Goal: Task Accomplishment & Management: Complete application form

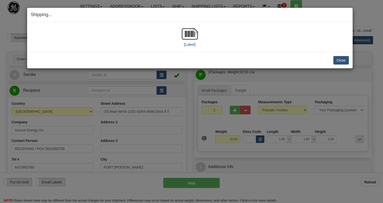
select select "0"
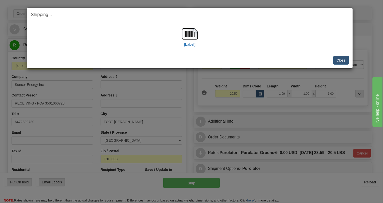
scroll to position [45, 0]
click at [344, 60] on button "Close" at bounding box center [341, 60] width 16 height 9
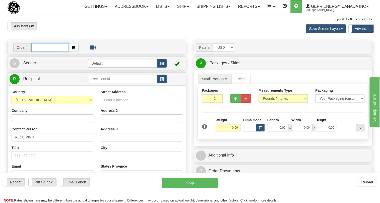
paste input "0086707328"
click at [39, 52] on input "0086707328" at bounding box center [49, 47] width 37 height 9
type input "86707328"
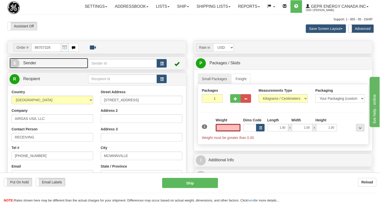
type input "0.00"
click at [32, 65] on span "Sender" at bounding box center [29, 63] width 13 height 4
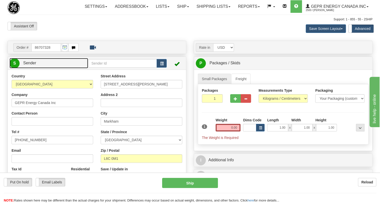
type input "MARKHAM"
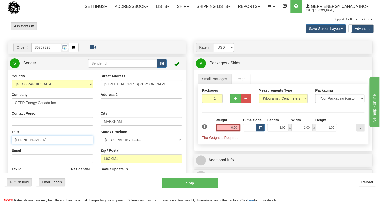
click at [32, 144] on input "[PHONE_NUMBER]" at bounding box center [53, 139] width 82 height 9
click at [31, 144] on input "[PHONE_NUMBER]" at bounding box center [53, 139] width 82 height 9
click at [33, 144] on input "[PHONE_NUMBER]" at bounding box center [53, 139] width 82 height 9
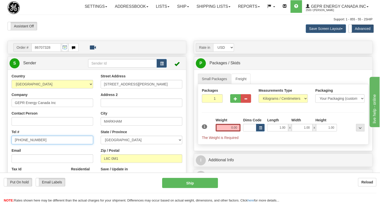
click at [33, 144] on input "[PHONE_NUMBER]" at bounding box center [53, 139] width 82 height 9
paste input "[PHONE_NUMBER]"
type input "[PHONE_NUMBER]"
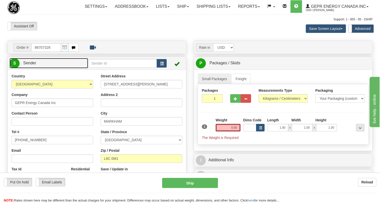
click at [32, 65] on span "Sender" at bounding box center [29, 63] width 13 height 4
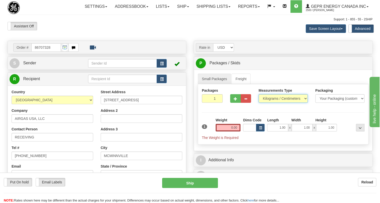
click at [273, 103] on select "Pounds / Inches Kilograms / Centimeters" at bounding box center [282, 98] width 49 height 9
select select "0"
click at [258, 103] on select "Pounds / Inches Kilograms / Centimeters" at bounding box center [282, 98] width 49 height 9
click at [219, 131] on input "0.00" at bounding box center [227, 128] width 25 height 8
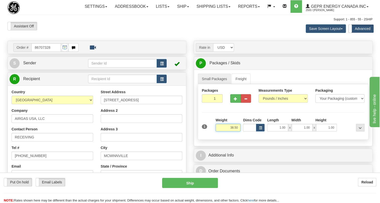
type input "38.50"
click at [209, 103] on input "1" at bounding box center [212, 98] width 21 height 9
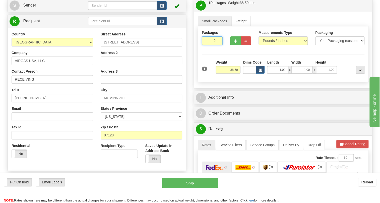
scroll to position [68, 0]
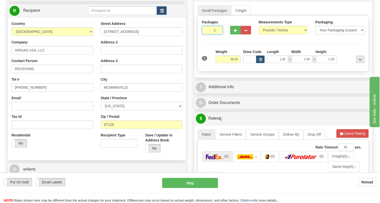
type input "2"
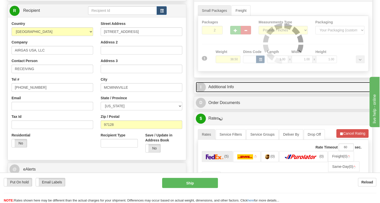
click at [219, 92] on link "I Additional Info" at bounding box center [283, 87] width 175 height 10
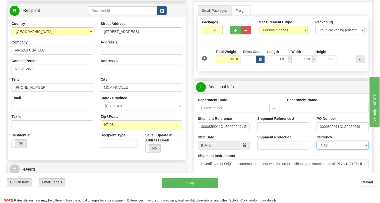
click at [335, 149] on select "CAD USD EUR ZAR RON ANG ARN AUD AUS AWG BBD BFR BGN BHD BMD BND BRC BRL CHP CKZ…" at bounding box center [342, 145] width 52 height 9
select select "1"
click at [316, 149] on select "CAD USD EUR ZAR RON ANG ARN AUD AUS AWG BBD BFR BGN BHD BMD BND BRC BRL CHP CKZ…" at bounding box center [342, 145] width 52 height 9
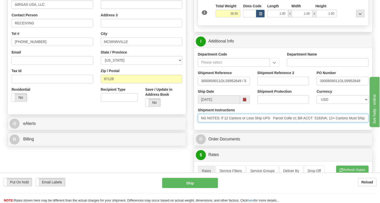
scroll to position [0, 100]
drag, startPoint x: 328, startPoint y: 129, endPoint x: 241, endPoint y: 135, distance: 87.2
click at [241, 126] on div "Shipment Instructions * Certificate of Origin documents to be sent with the ord…" at bounding box center [283, 116] width 178 height 19
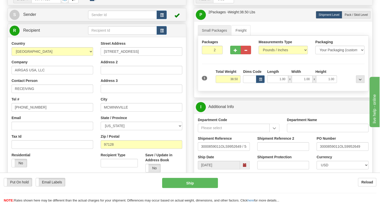
scroll to position [45, 0]
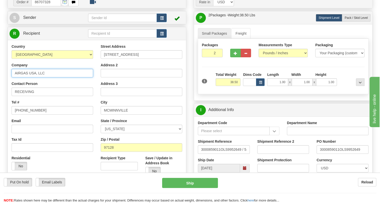
drag, startPoint x: 46, startPoint y: 85, endPoint x: 17, endPoint y: 84, distance: 28.6
click at [11, 86] on div "Country AFGHANISTAN ALAND ISLANDS ALBANIA ALGERIA AMERICAN SAMOA ANDORRA ANGOLA…" at bounding box center [52, 109] width 89 height 130
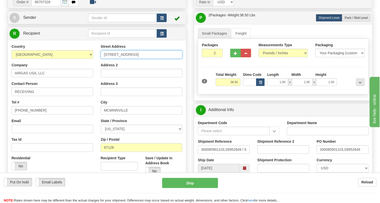
drag, startPoint x: 146, startPoint y: 65, endPoint x: 109, endPoint y: 65, distance: 36.6
click at [101, 59] on input "2750 NE LAFAYETTE AVE" at bounding box center [142, 54] width 82 height 9
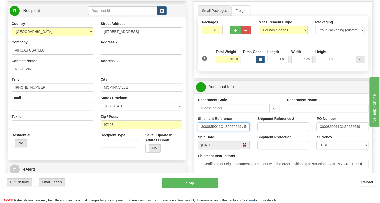
scroll to position [0, 13]
drag, startPoint x: 201, startPoint y: 138, endPoint x: 256, endPoint y: 138, distance: 55.7
click at [256, 134] on div "Shipment Reference 3000859011OLS9952649 / 540910 Shipment Reference 2 PO Number…" at bounding box center [283, 125] width 178 height 19
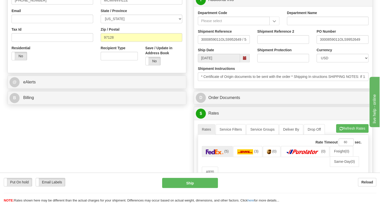
scroll to position [160, 0]
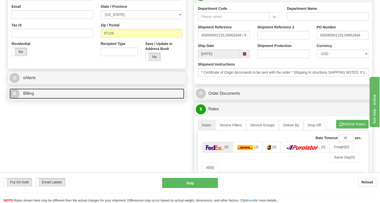
click at [30, 95] on span "Billing" at bounding box center [28, 93] width 11 height 4
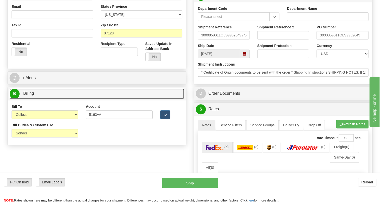
click at [30, 95] on span "Billing" at bounding box center [28, 93] width 11 height 4
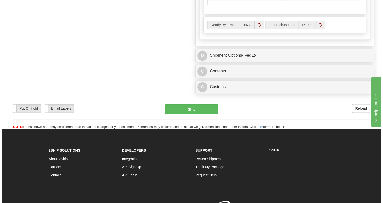
scroll to position [410, 0]
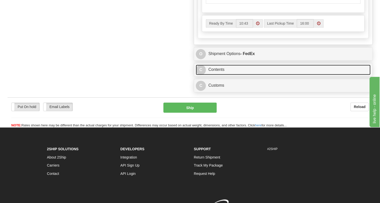
click at [218, 75] on link "C Contents" at bounding box center [283, 69] width 175 height 10
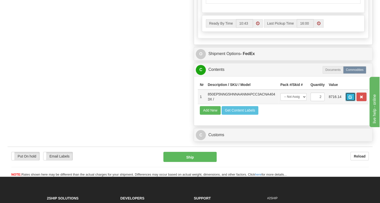
click at [348, 99] on span "button" at bounding box center [350, 96] width 4 height 3
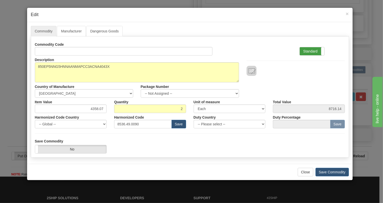
click at [310, 51] on label "Standard" at bounding box center [312, 51] width 25 height 8
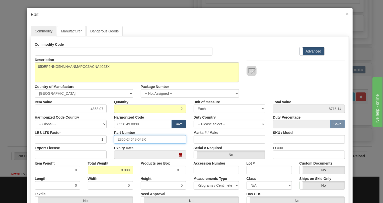
drag, startPoint x: 146, startPoint y: 139, endPoint x: 110, endPoint y: 141, distance: 36.4
click at [110, 141] on div "Part Number E850-24648-043X" at bounding box center [150, 135] width 80 height 15
drag, startPoint x: 137, startPoint y: 124, endPoint x: 116, endPoint y: 126, distance: 21.5
click at [116, 126] on input "8536.49.0090" at bounding box center [143, 124] width 58 height 9
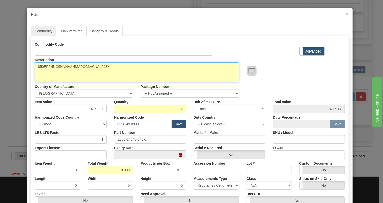
drag, startPoint x: 111, startPoint y: 66, endPoint x: 36, endPoint y: 69, distance: 74.5
click at [36, 69] on textarea "850EP5NNG5HNNAANMAPCC3ACNA4043X" at bounding box center [137, 72] width 204 height 20
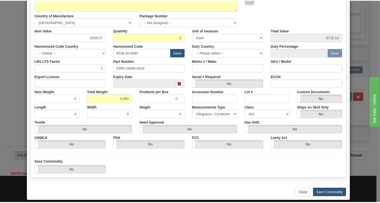
scroll to position [76, 0]
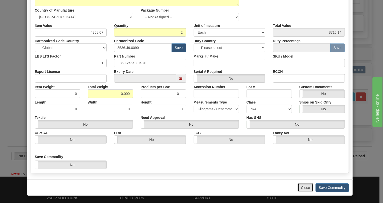
click at [302, 187] on button "Close" at bounding box center [306, 187] width 16 height 9
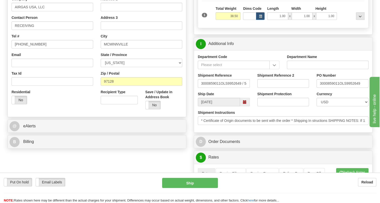
scroll to position [68, 0]
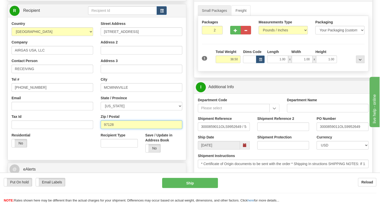
drag, startPoint x: 115, startPoint y: 135, endPoint x: 100, endPoint y: 135, distance: 14.8
click at [100, 135] on div "Street Address 2750 NE LAFAYETTE AVE Address 2 Address 3 City MCMINNVILLE State…" at bounding box center [141, 88] width 89 height 135
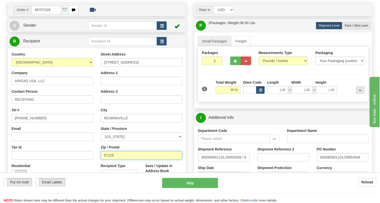
scroll to position [0, 0]
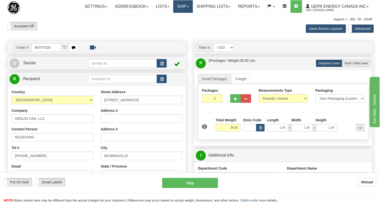
click at [188, 4] on link "Ship" at bounding box center [182, 6] width 19 height 13
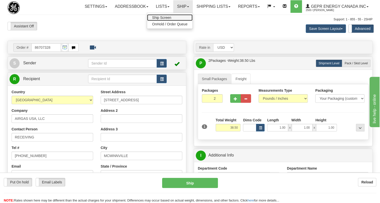
click at [157, 18] on span "Ship Screen" at bounding box center [161, 18] width 19 height 4
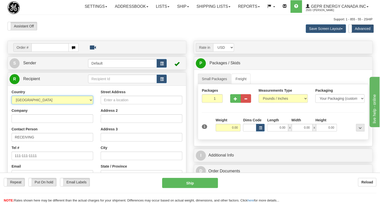
click at [90, 104] on select "AFGHANISTAN ALAND ISLANDS ALBANIA ALGERIA AMERICAN SAMOA ANDORRA ANGOLA ANGUILL…" at bounding box center [53, 100] width 82 height 9
select select "US"
click at [12, 104] on select "AFGHANISTAN ALAND ISLANDS ALBANIA ALGERIA AMERICAN SAMOA ANDORRA ANGOLA ANGUILL…" at bounding box center [53, 100] width 82 height 9
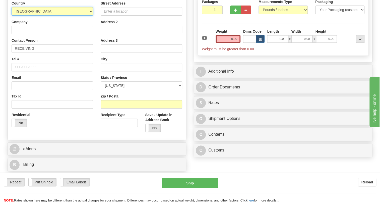
scroll to position [91, 0]
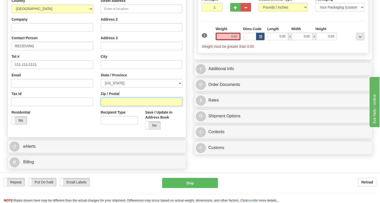
click at [103, 106] on input "Zip / Postal" at bounding box center [142, 101] width 82 height 9
paste input "97128"
type input "97128"
click at [95, 104] on div "Country AFGHANISTAN ALAND ISLANDS ALBANIA ALGERIA AMERICAN SAMOA ANDORRA ANGOLA…" at bounding box center [52, 63] width 89 height 130
type input "MCMINNVILLE"
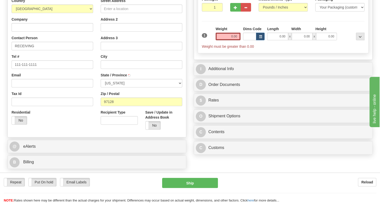
select select "OR"
click at [27, 32] on input "Company" at bounding box center [53, 27] width 82 height 9
paste input "AIRGAS USA, LLC"
click at [40, 32] on input "AIRGAS USA, LLC" at bounding box center [53, 27] width 82 height 9
type input "AIRGAS USA, LLC"
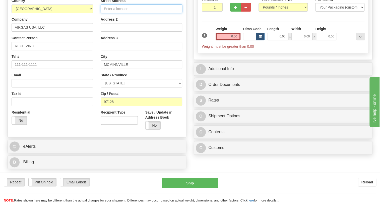
click at [108, 13] on input "Street Address" at bounding box center [142, 9] width 82 height 9
paste input "2750 NE LAFAYETTE AVE"
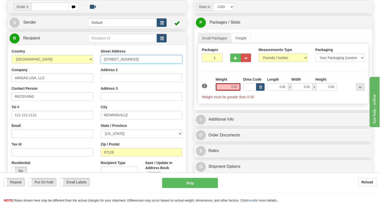
scroll to position [23, 0]
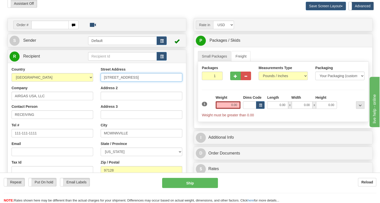
type input "2750 NE LAFAYETTE AVE"
click at [231, 109] on input "0.00" at bounding box center [227, 105] width 25 height 8
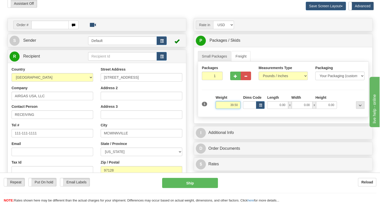
type input "39.50"
click at [211, 80] on input "1" at bounding box center [212, 75] width 21 height 9
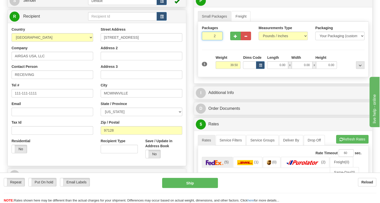
scroll to position [68, 0]
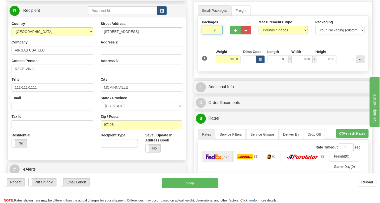
type input "2"
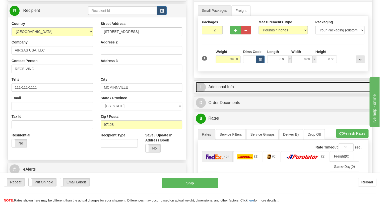
click at [223, 92] on link "I Additional Info" at bounding box center [283, 87] width 175 height 10
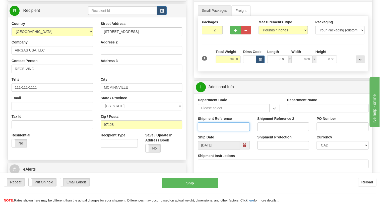
click at [214, 131] on input "Shipment Reference" at bounding box center [224, 126] width 52 height 9
paste input "3000859011OLS9952649 / 540910"
drag, startPoint x: 227, startPoint y: 137, endPoint x: 199, endPoint y: 138, distance: 28.1
click at [199, 131] on input "3000859011OLS9952649 / 540910" at bounding box center [224, 126] width 52 height 9
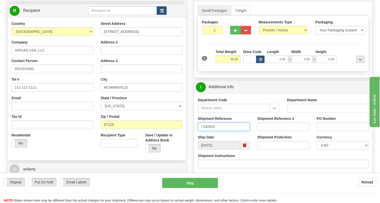
type input "/ 540910"
click at [320, 131] on input "PO Number" at bounding box center [342, 126] width 52 height 9
paste input "3000859011OLS9952649"
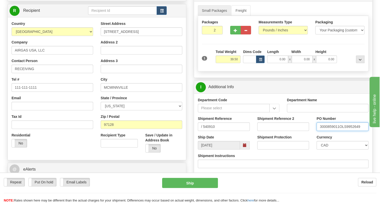
type input "3000859011OLS9952649"
click at [203, 131] on input "/ 540910" at bounding box center [224, 126] width 52 height 9
click at [213, 131] on input "540910" at bounding box center [224, 126] width 52 height 9
type input "540910/5399006173"
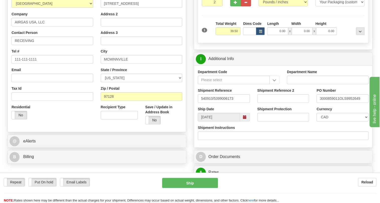
scroll to position [68, 0]
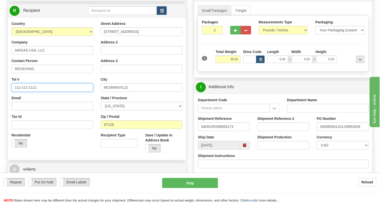
click at [27, 92] on input "111-111-1111" at bounding box center [53, 87] width 82 height 9
paste input "801-709-4433"
type input "801-709-4433"
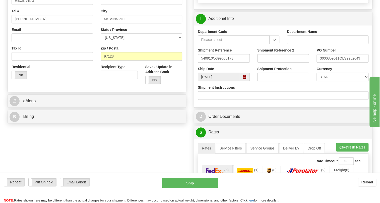
scroll to position [137, 0]
click at [335, 81] on select "CAD USD EUR ZAR RON ANG ARN AUD AUS AWG BBD BFR BGN BHD BMD BND BRC BRL CHP CKZ…" at bounding box center [342, 76] width 52 height 9
select select "1"
click at [316, 81] on select "CAD USD EUR ZAR RON ANG ARN AUD AUS AWG BBD BFR BGN BHD BMD BND BRC BRL CHP CKZ…" at bounding box center [342, 76] width 52 height 9
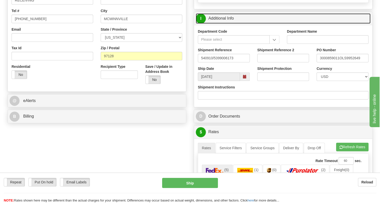
click at [224, 24] on link "I Additional Info" at bounding box center [283, 18] width 175 height 10
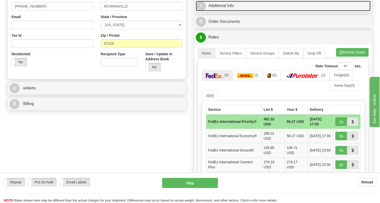
scroll to position [160, 0]
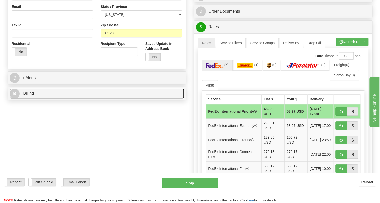
click at [29, 95] on span "Billing" at bounding box center [28, 93] width 11 height 4
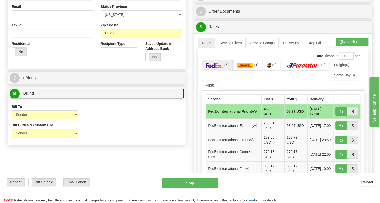
click at [29, 95] on span "Billing" at bounding box center [28, 93] width 11 height 4
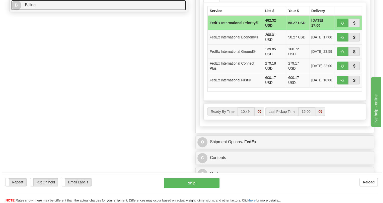
scroll to position [273, 0]
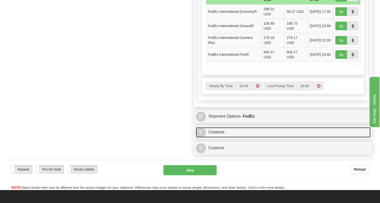
click at [219, 137] on link "C Contents" at bounding box center [283, 132] width 175 height 10
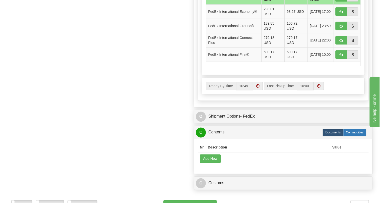
click at [356, 136] on label "Commodities" at bounding box center [354, 132] width 23 height 8
radio input "true"
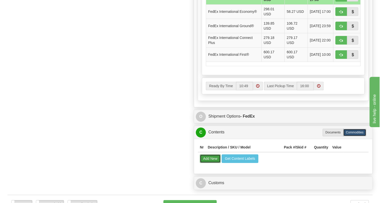
click at [207, 163] on button "Add New" at bounding box center [210, 158] width 21 height 9
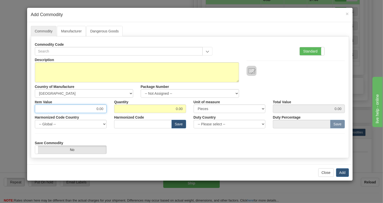
click at [102, 109] on input "0.00" at bounding box center [71, 108] width 72 height 9
paste input "3.338,34"
click at [93, 107] on input "3.338,34" at bounding box center [71, 108] width 72 height 9
click at [99, 110] on input "3338,34" at bounding box center [71, 108] width 72 height 9
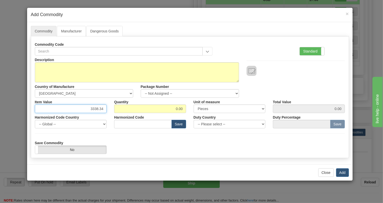
type input "3338.34"
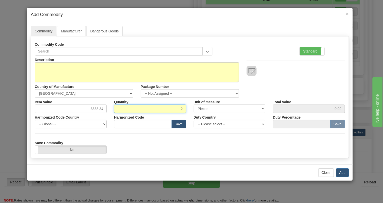
type input "2"
type input "6676.68"
click at [309, 50] on label "Standard" at bounding box center [312, 51] width 25 height 8
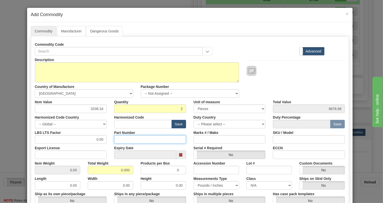
click at [119, 141] on input "Part Number" at bounding box center [150, 139] width 72 height 9
paste input "E850-24648-043X"
type input "E850-24648-043X"
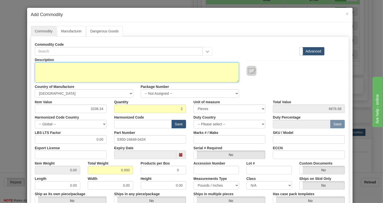
click at [41, 65] on textarea "Description" at bounding box center [137, 72] width 204 height 20
paste textarea "850-E-P5-NN-G5-H-N-N-A-A-N-M-A-P-C-C-3A-"
type textarea "850-E-P5-NN-G5-H-N-N-A-A-N-M-A-P-C-C-3A-"
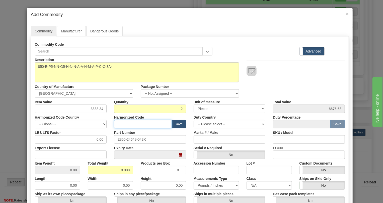
click at [119, 124] on input "text" at bounding box center [143, 124] width 58 height 9
paste input "8537.10.9160"
type input "8537.10.9160"
click at [93, 142] on input "0.00" at bounding box center [71, 139] width 72 height 9
type input "1.00"
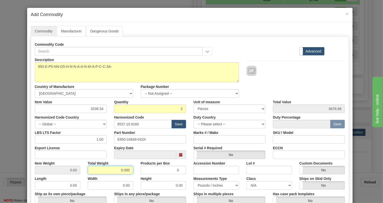
click at [120, 169] on input "0.000" at bounding box center [110, 170] width 45 height 9
type input "1.000"
type input "0.5000"
click at [133, 176] on div "Width 0.00" at bounding box center [110, 181] width 53 height 15
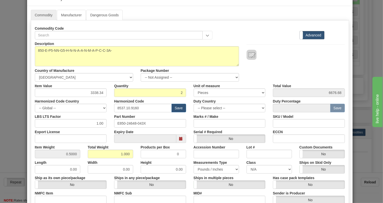
scroll to position [107, 0]
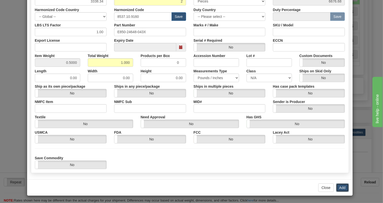
click at [342, 186] on button "Add" at bounding box center [342, 187] width 13 height 9
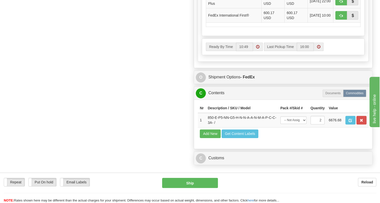
scroll to position [319, 0]
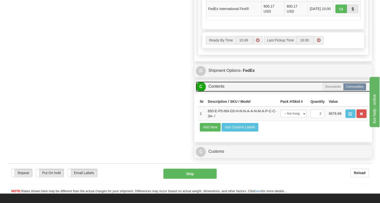
click at [219, 92] on link "C Contents" at bounding box center [283, 86] width 175 height 10
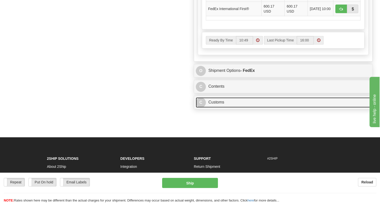
click at [219, 107] on link "C Customs" at bounding box center [283, 102] width 175 height 10
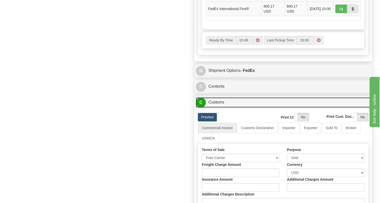
click at [219, 107] on link "C Customs" at bounding box center [283, 102] width 175 height 10
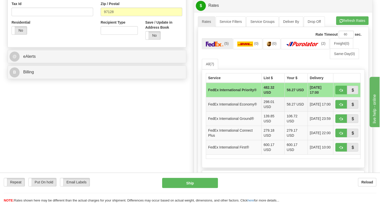
scroll to position [160, 0]
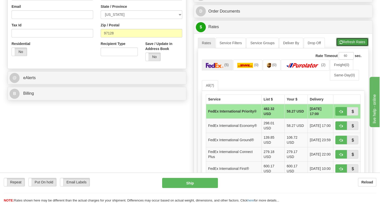
click at [348, 46] on button "Refresh Rates" at bounding box center [352, 42] width 32 height 9
click at [246, 68] on img at bounding box center [245, 65] width 16 height 5
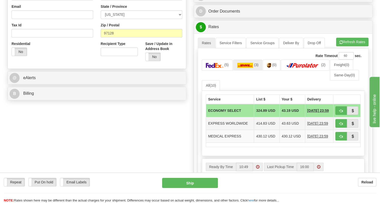
click at [250, 130] on td "EXPRESS WORLDWIDE" at bounding box center [230, 123] width 48 height 13
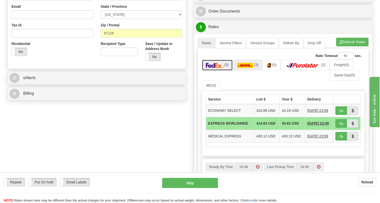
click at [217, 68] on img at bounding box center [215, 65] width 18 height 5
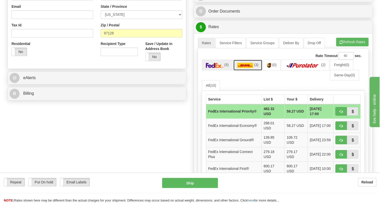
click at [245, 68] on img at bounding box center [245, 65] width 16 height 5
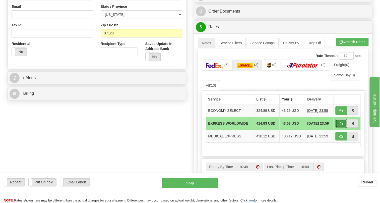
click at [339, 125] on span "button" at bounding box center [341, 123] width 4 height 3
type input "P"
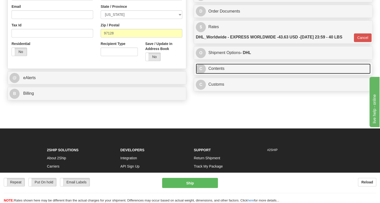
click at [218, 74] on link "C Contents" at bounding box center [283, 68] width 175 height 10
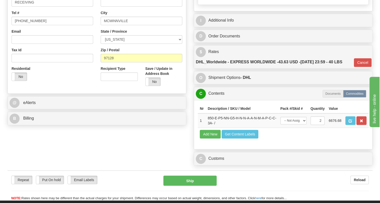
scroll to position [68, 0]
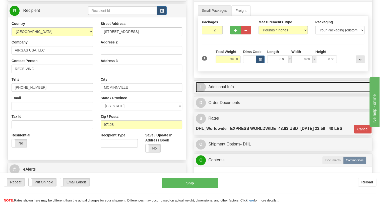
click at [227, 92] on link "I Additional Info" at bounding box center [283, 87] width 175 height 10
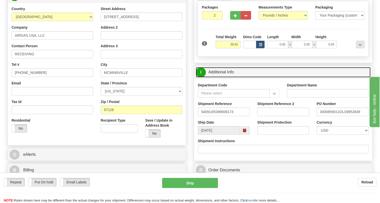
scroll to position [91, 0]
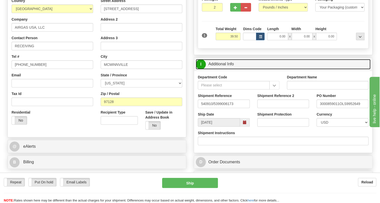
click at [218, 69] on link "I Additional Info" at bounding box center [283, 64] width 175 height 10
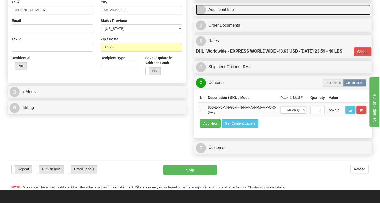
scroll to position [160, 0]
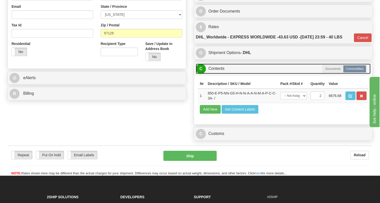
click at [219, 74] on link "C Contents" at bounding box center [283, 68] width 175 height 10
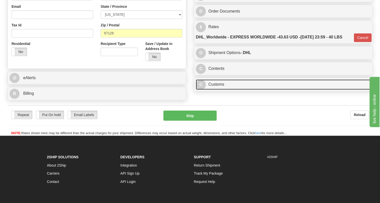
click at [218, 90] on link "C Customs" at bounding box center [283, 84] width 175 height 10
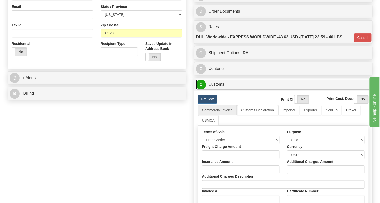
click at [218, 90] on link "C Customs" at bounding box center [283, 84] width 175 height 10
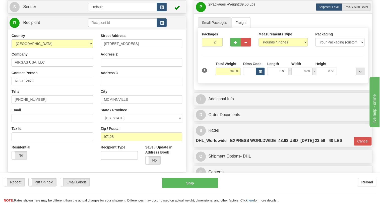
scroll to position [45, 0]
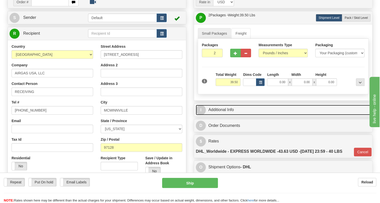
click at [218, 115] on link "I Additional Info" at bounding box center [283, 110] width 175 height 10
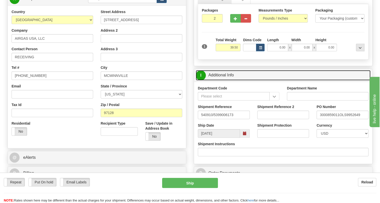
scroll to position [114, 0]
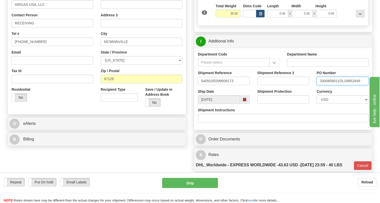
drag, startPoint x: 339, startPoint y: 93, endPoint x: 318, endPoint y: 95, distance: 20.6
click at [318, 85] on input "3000859011OLS9952649" at bounding box center [342, 80] width 52 height 9
click at [47, 27] on input "RECEIVING" at bounding box center [53, 23] width 82 height 9
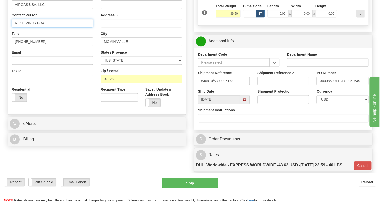
paste input "3000859011"
type input "RECEIVING / PO# 3000859011"
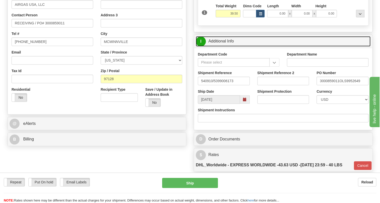
click at [222, 46] on link "I Additional Info" at bounding box center [283, 41] width 175 height 10
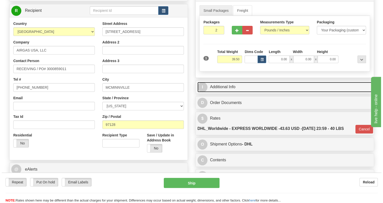
scroll to position [45, 0]
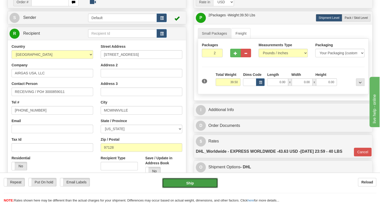
click at [189, 183] on button "Ship" at bounding box center [190, 183] width 56 height 10
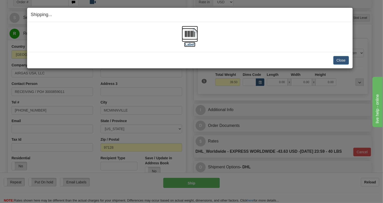
click at [193, 34] on img at bounding box center [190, 34] width 16 height 16
drag, startPoint x: 342, startPoint y: 60, endPoint x: 337, endPoint y: 60, distance: 4.8
click at [342, 60] on button "Close" at bounding box center [341, 60] width 16 height 9
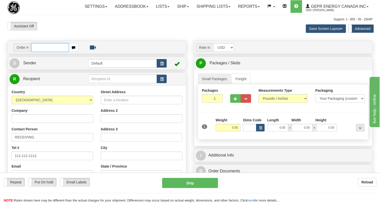
click at [37, 52] on input "text" at bounding box center [49, 47] width 37 height 9
paste input "0086707332"
type input "0086707332"
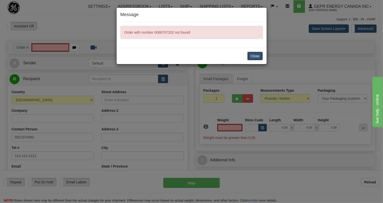
drag, startPoint x: 256, startPoint y: 57, endPoint x: 239, endPoint y: 56, distance: 17.3
click at [253, 57] on button "Close" at bounding box center [255, 56] width 16 height 9
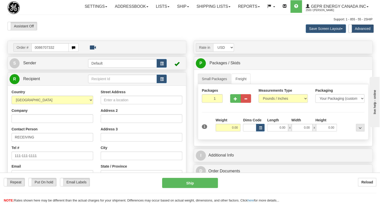
click at [39, 52] on input "0086707332" at bounding box center [49, 47] width 37 height 9
type input "008670733286707332"
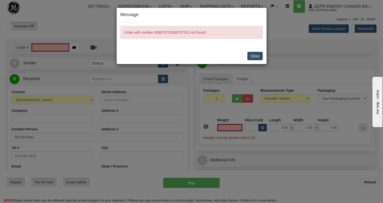
drag, startPoint x: 255, startPoint y: 56, endPoint x: 233, endPoint y: 55, distance: 21.9
click at [254, 56] on button "Close" at bounding box center [255, 56] width 16 height 9
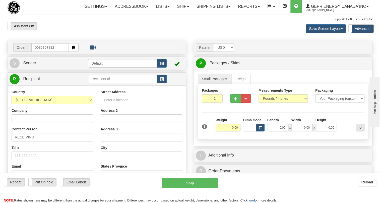
click at [39, 52] on input "0086707332" at bounding box center [49, 47] width 37 height 9
type input "86707332"
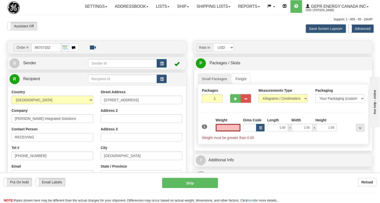
type input "0.00"
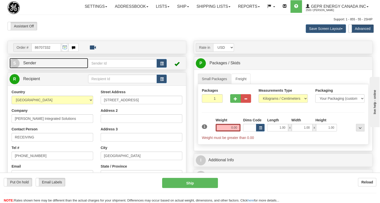
click at [31, 65] on span "Sender" at bounding box center [29, 63] width 13 height 4
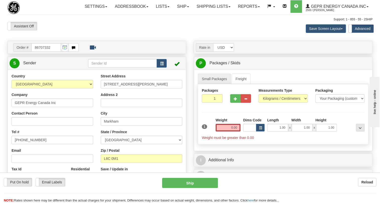
type input "MARKHAM"
click at [30, 144] on input "[PHONE_NUMBER]" at bounding box center [53, 139] width 82 height 9
paste input "905-927-5013"
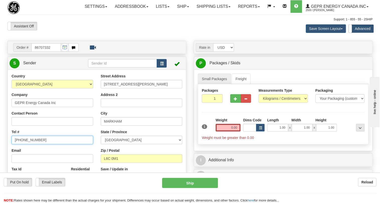
type input "905-927-5013"
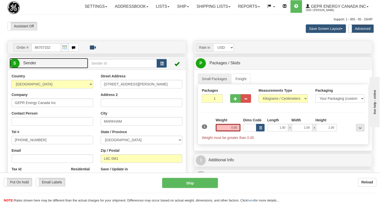
click at [31, 65] on span "Sender" at bounding box center [29, 63] width 13 height 4
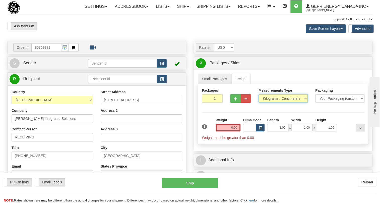
click at [269, 103] on select "Pounds / Inches Kilograms / Centimeters" at bounding box center [282, 98] width 49 height 9
select select "0"
click at [258, 103] on select "Pounds / Inches Kilograms / Centimeters" at bounding box center [282, 98] width 49 height 9
click at [225, 131] on input "0.00" at bounding box center [227, 128] width 25 height 8
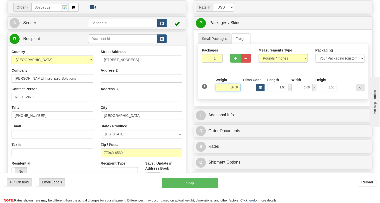
scroll to position [68, 0]
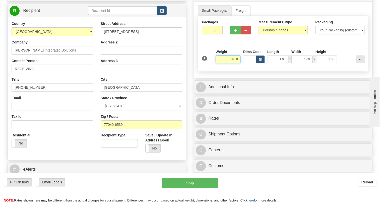
type input "19.50"
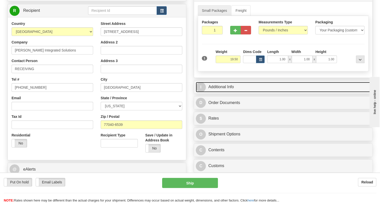
click at [230, 92] on link "I Additional Info" at bounding box center [283, 87] width 175 height 10
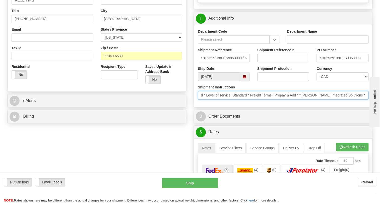
scroll to position [0, 85]
drag, startPoint x: 324, startPoint y: 106, endPoint x: 344, endPoint y: 110, distance: 19.8
click at [344, 99] on input "* Courier: DHL * Ship Via: Ground * Level of service: Standard * Freight Terms …" at bounding box center [283, 95] width 171 height 9
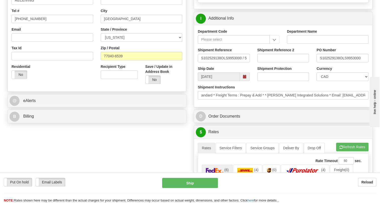
click at [306, 107] on div "Department Code Department Name Shipment Reference S102529138OLS9953000 / 54324…" at bounding box center [283, 66] width 178 height 82
click at [334, 81] on select "CAD USD EUR ZAR RON ANG ARN AUD AUS AWG BBD BFR BGN BHD BMD BND BRC BRL CHP CKZ…" at bounding box center [342, 76] width 52 height 9
select select "1"
click at [316, 81] on select "CAD USD EUR ZAR RON ANG ARN AUD AUS AWG BBD BFR BGN BHD BMD BND BRC BRL CHP CKZ…" at bounding box center [342, 76] width 52 height 9
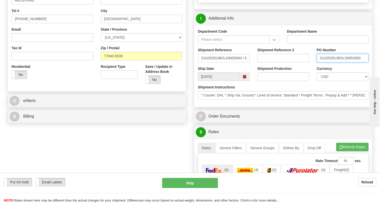
drag, startPoint x: 339, startPoint y: 69, endPoint x: 319, endPoint y: 71, distance: 20.4
click at [319, 62] on input "S102529138OLS9953000" at bounding box center [342, 58] width 52 height 9
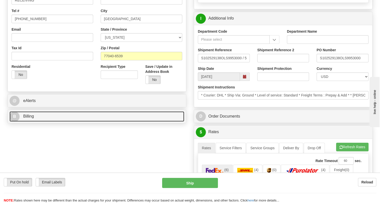
click at [27, 118] on span "Billing" at bounding box center [28, 116] width 11 height 4
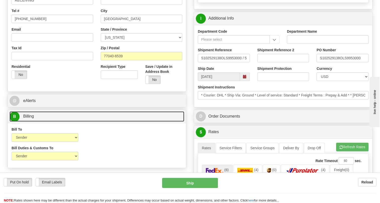
click at [27, 118] on span "Billing" at bounding box center [28, 116] width 11 height 4
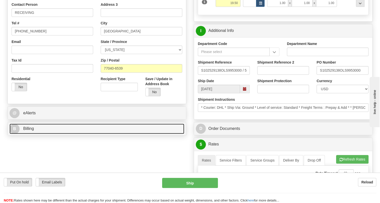
scroll to position [91, 0]
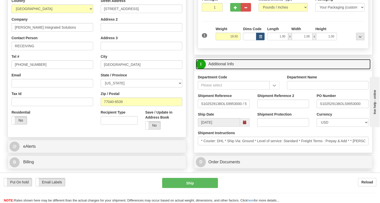
click at [227, 69] on link "I Additional Info" at bounding box center [283, 64] width 175 height 10
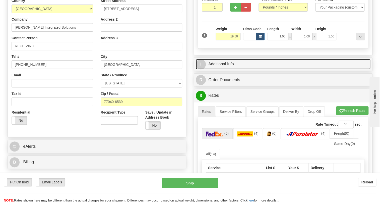
click at [223, 69] on link "I Additional Info" at bounding box center [283, 64] width 175 height 10
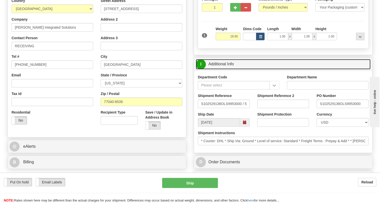
click at [223, 69] on link "I Additional Info" at bounding box center [283, 64] width 175 height 10
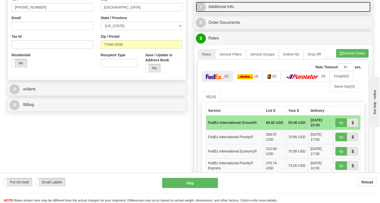
scroll to position [160, 0]
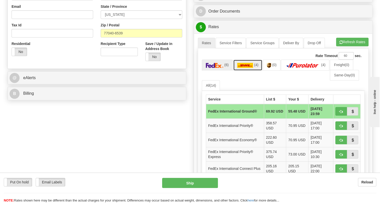
click at [244, 68] on img at bounding box center [245, 65] width 16 height 5
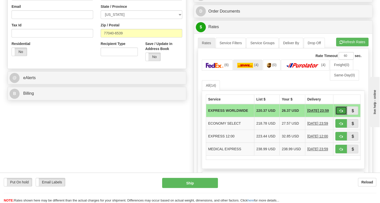
click at [341, 112] on span "button" at bounding box center [341, 110] width 4 height 3
type input "P"
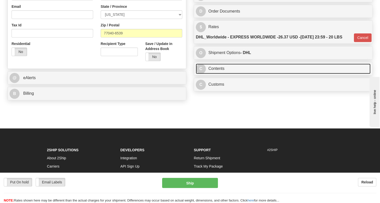
click at [217, 74] on link "C Contents" at bounding box center [283, 68] width 175 height 10
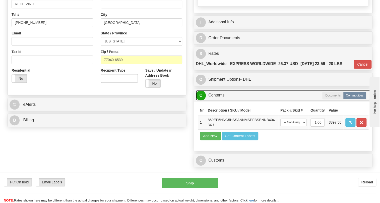
scroll to position [91, 0]
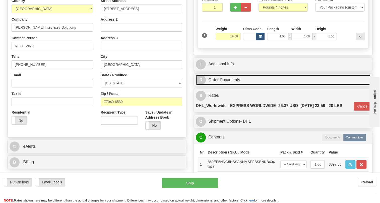
click at [220, 85] on link "D Order Documents" at bounding box center [283, 80] width 175 height 10
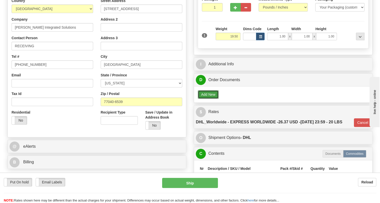
click at [211, 99] on button "Add New" at bounding box center [208, 94] width 21 height 9
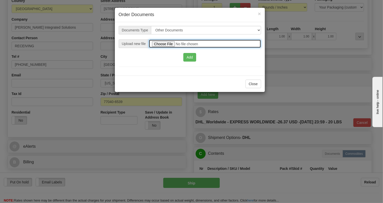
click at [162, 43] on input "file" at bounding box center [205, 43] width 112 height 9
type input "C:\fakepath\2025_USMCA_GE Grid Solutions LLC_2025I1-1-523-USMCA-1.pdf"
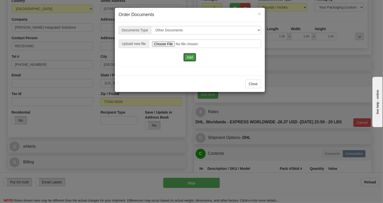
click at [189, 57] on button "Add" at bounding box center [189, 57] width 13 height 9
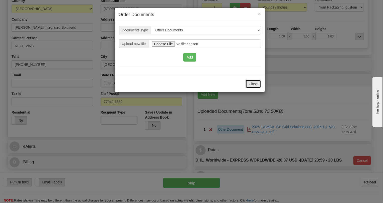
click at [253, 83] on button "Close" at bounding box center [254, 84] width 16 height 9
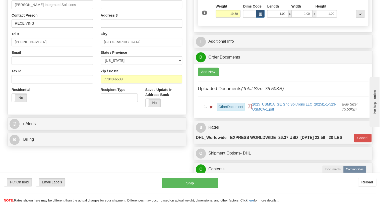
scroll to position [114, 0]
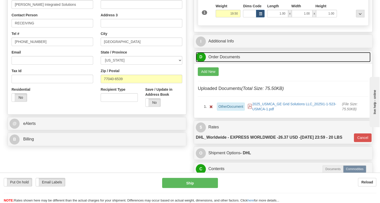
click at [223, 62] on link "D Order Documents" at bounding box center [283, 57] width 175 height 10
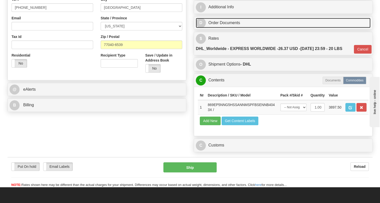
scroll to position [160, 0]
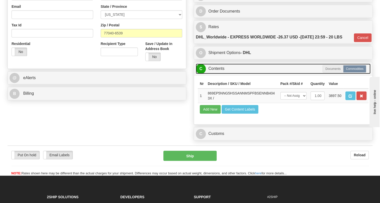
click at [217, 74] on link "C Contents" at bounding box center [283, 68] width 175 height 10
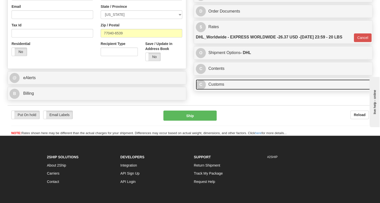
click at [217, 90] on link "C Customs" at bounding box center [283, 84] width 175 height 10
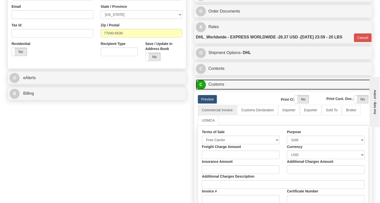
click at [216, 90] on link "C Customs" at bounding box center [283, 84] width 175 height 10
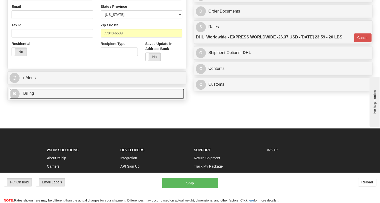
click at [29, 95] on span "Billing" at bounding box center [28, 93] width 11 height 4
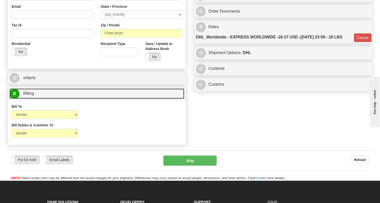
click at [29, 95] on span "Billing" at bounding box center [28, 93] width 11 height 4
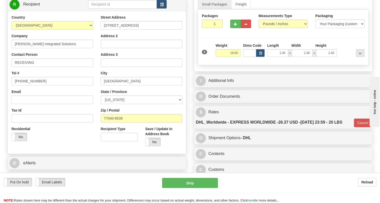
scroll to position [68, 0]
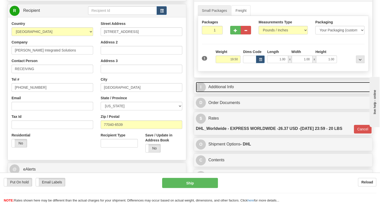
click at [223, 92] on link "I Additional Info" at bounding box center [283, 87] width 175 height 10
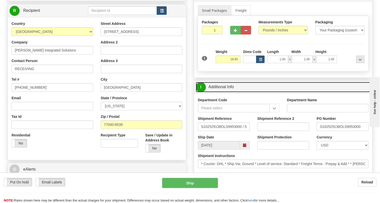
click at [223, 92] on link "I Additional Info" at bounding box center [283, 87] width 175 height 10
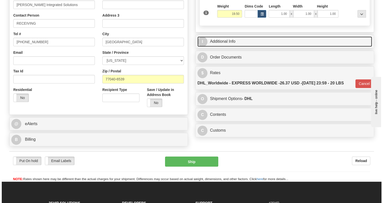
scroll to position [114, 0]
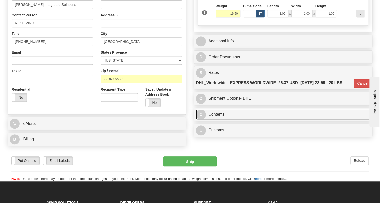
click at [221, 119] on link "C Contents" at bounding box center [283, 114] width 175 height 10
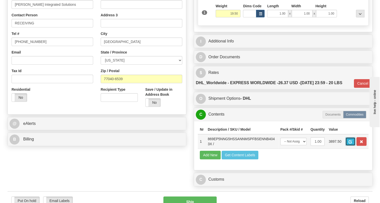
click at [349, 143] on span "button" at bounding box center [350, 141] width 4 height 3
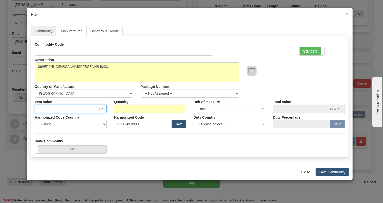
click at [104, 110] on input "3897.5" at bounding box center [71, 108] width 72 height 9
paste input ".729,50"
click at [93, 110] on input "3.729,50" at bounding box center [71, 108] width 72 height 9
click at [100, 109] on input "3729,50" at bounding box center [71, 108] width 72 height 9
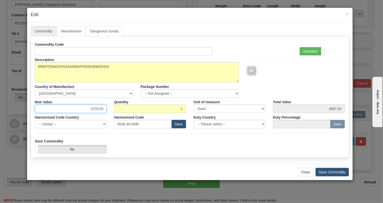
click at [100, 110] on input "3729,50" at bounding box center [71, 108] width 72 height 9
type input "3729.50"
click at [307, 51] on label "Standard" at bounding box center [312, 51] width 25 height 8
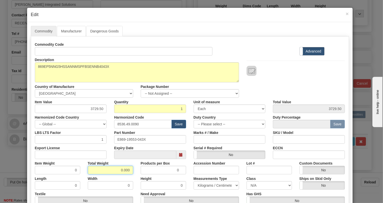
click at [113, 171] on input "0.000" at bounding box center [110, 170] width 45 height 9
type input "1.000"
type input "1.0000"
click at [202, 185] on select "Pounds / Inches Kilograms / Centimeters" at bounding box center [216, 185] width 45 height 9
select select "0"
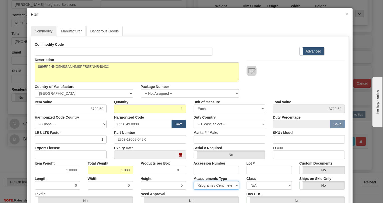
click at [194, 181] on select "Pounds / Inches Kilograms / Centimeters" at bounding box center [216, 185] width 45 height 9
drag, startPoint x: 144, startPoint y: 139, endPoint x: 115, endPoint y: 141, distance: 28.9
click at [115, 141] on input "E869-19553-043X" at bounding box center [150, 139] width 72 height 9
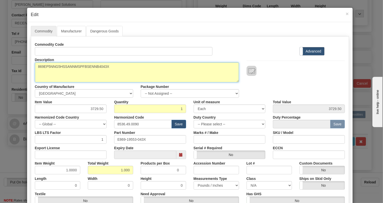
click at [67, 66] on textarea "869EP5NNG5HSSANNMSPFBSENNB4043X" at bounding box center [137, 72] width 204 height 20
paste textarea "-E-P5-NN-G5-H-S-S-A-N-N-M-S-P-F-B-SE-"
type textarea "869-E-P5-NN-G5-H-S-S-A-N-N-M-S-P-F-B-SE-"
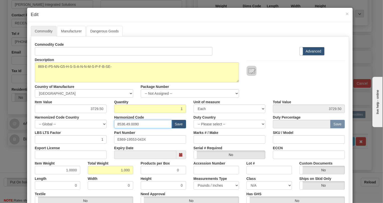
click at [131, 124] on input "8536.49.0090" at bounding box center [143, 124] width 58 height 9
paste input "7.10.916"
type input "8537.10.9160"
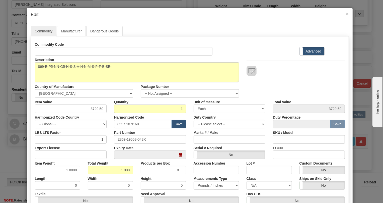
click at [180, 131] on div "Part Number E869-19553-043X" at bounding box center [150, 135] width 80 height 15
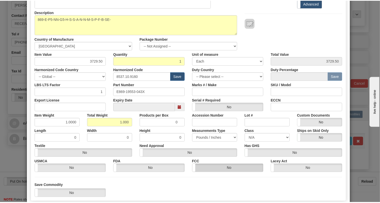
scroll to position [68, 0]
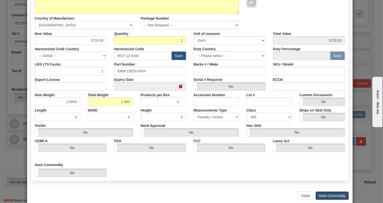
click at [331, 196] on button "Save Commodity" at bounding box center [331, 195] width 33 height 9
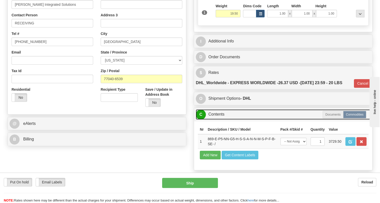
click at [218, 119] on link "C Contents" at bounding box center [283, 114] width 175 height 10
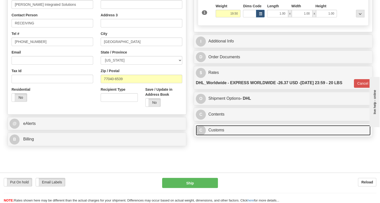
click at [215, 135] on link "C Customs" at bounding box center [283, 130] width 175 height 10
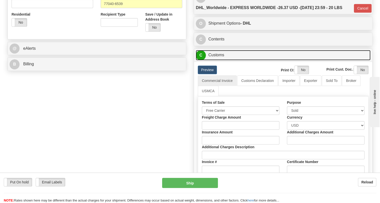
scroll to position [205, 0]
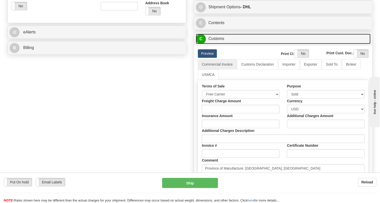
click at [218, 44] on link "C Customs" at bounding box center [283, 39] width 175 height 10
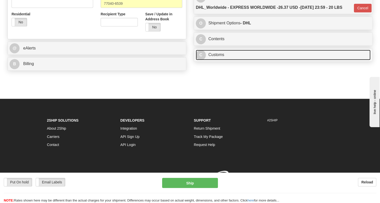
scroll to position [202, 0]
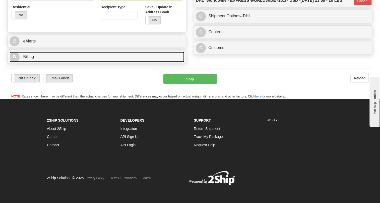
click at [29, 59] on span "Billing" at bounding box center [28, 56] width 11 height 4
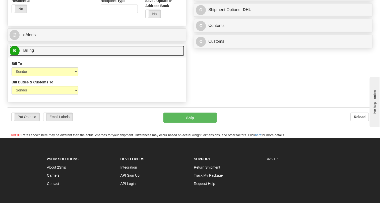
click at [29, 52] on span "Billing" at bounding box center [28, 50] width 11 height 4
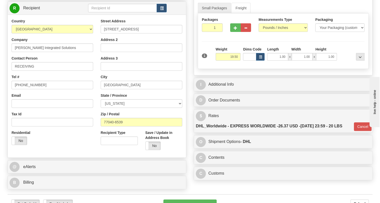
scroll to position [65, 0]
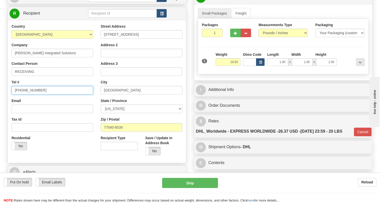
click at [29, 94] on input "[PHONE_NUMBER]" at bounding box center [53, 90] width 82 height 9
type input "111-111-1111"
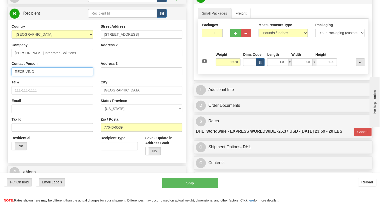
click at [44, 76] on input "RECEIVING" at bounding box center [53, 71] width 82 height 9
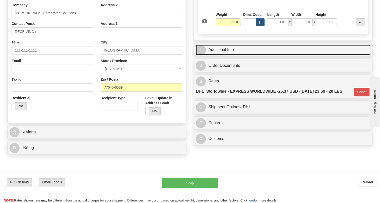
scroll to position [111, 0]
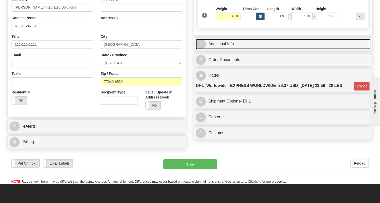
click at [226, 49] on link "I Additional Info" at bounding box center [283, 44] width 175 height 10
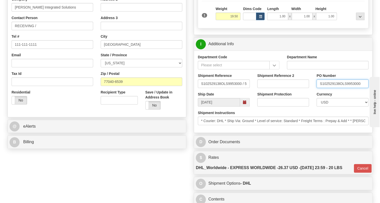
drag, startPoint x: 339, startPoint y: 95, endPoint x: 316, endPoint y: 93, distance: 23.1
click at [316, 88] on input "S102529138OLS9953000" at bounding box center [342, 83] width 52 height 9
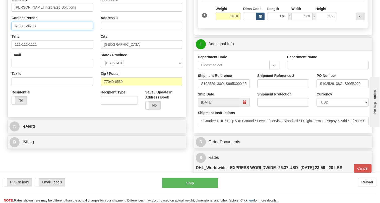
click at [57, 30] on input "RECEIVING /" at bounding box center [53, 26] width 82 height 9
paste input "S102529138"
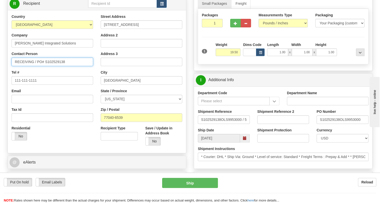
scroll to position [88, 0]
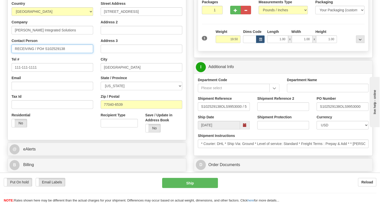
type input "RECEIVING / PO# S102529138"
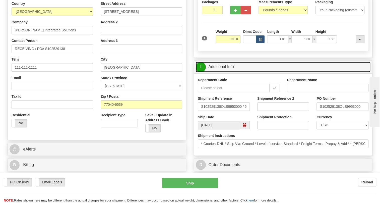
click at [225, 72] on link "I Additional Info" at bounding box center [283, 67] width 175 height 10
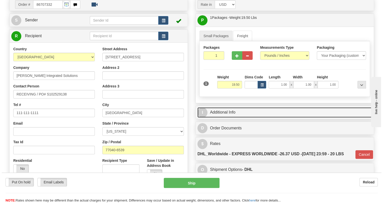
scroll to position [43, 0]
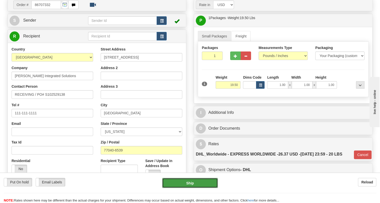
click at [189, 184] on button "Ship" at bounding box center [190, 183] width 56 height 10
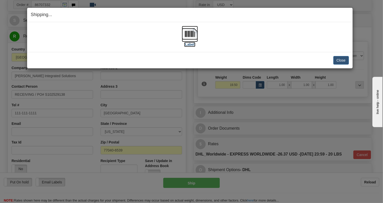
click at [188, 34] on img at bounding box center [190, 34] width 16 height 16
click at [341, 61] on button "Close" at bounding box center [341, 60] width 16 height 9
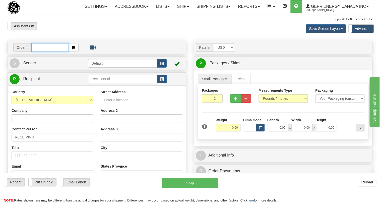
click at [35, 52] on input "text" at bounding box center [49, 47] width 37 height 9
paste input "0086707325"
click at [39, 52] on input "0086707325" at bounding box center [49, 47] width 37 height 9
type input "86707325"
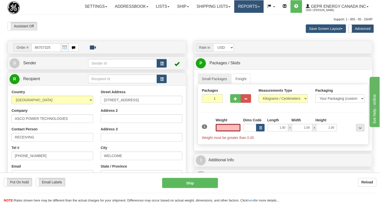
type input "0.00"
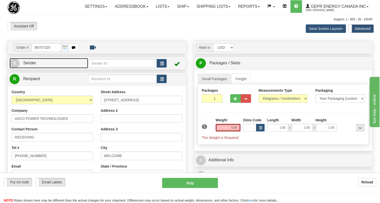
click at [29, 65] on span "Sender" at bounding box center [29, 63] width 13 height 4
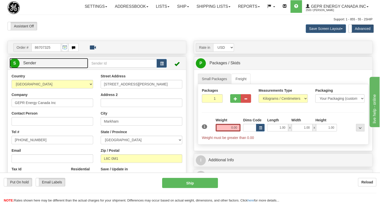
type input "MARKHAM"
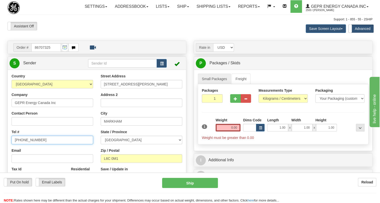
click at [29, 144] on input "[PHONE_NUMBER]" at bounding box center [53, 139] width 82 height 9
click at [188, 8] on link "Ship" at bounding box center [182, 6] width 19 height 13
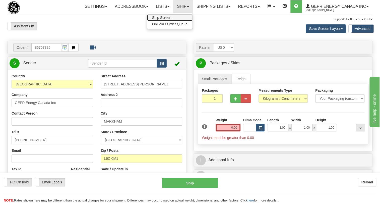
click at [160, 16] on span "Ship Screen" at bounding box center [161, 18] width 19 height 4
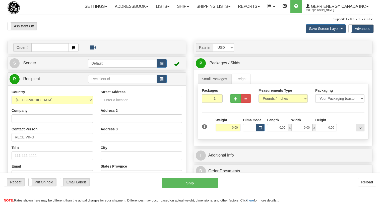
click at [42, 52] on input "text" at bounding box center [49, 47] width 37 height 9
click at [39, 52] on input "0086707754" at bounding box center [49, 47] width 37 height 9
type input "86707754"
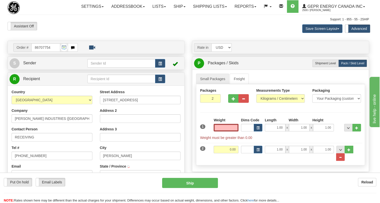
type input "[PERSON_NAME]"
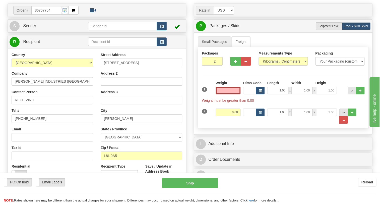
scroll to position [23, 0]
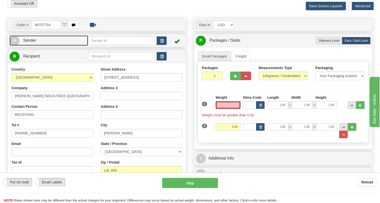
type input "0.00"
click at [31, 42] on span "Sender" at bounding box center [29, 40] width 13 height 4
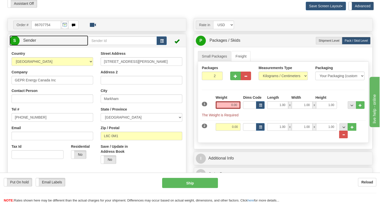
click at [32, 42] on span "Sender" at bounding box center [29, 40] width 13 height 4
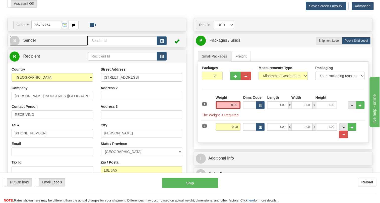
type input "MARKHAM"
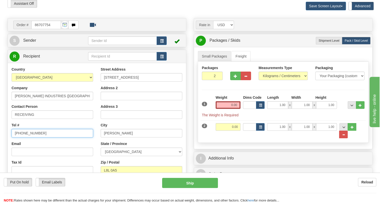
click at [27, 137] on input "[PHONE_NUMBER]" at bounding box center [53, 133] width 82 height 9
paste input "[PHONE_NUMBER]"
type input "[PHONE_NUMBER]"
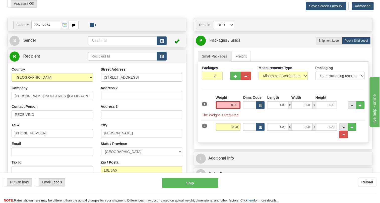
click at [87, 153] on div "Email" at bounding box center [53, 148] width 82 height 15
click at [33, 42] on span "Sender" at bounding box center [29, 40] width 13 height 4
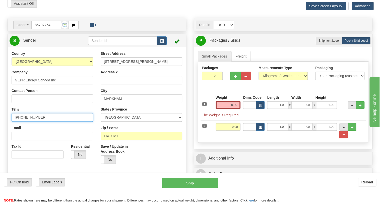
click at [29, 121] on input "[PHONE_NUMBER]" at bounding box center [53, 117] width 82 height 9
paste input "[PHONE_NUMBER]"
type input "[PHONE_NUMBER]"
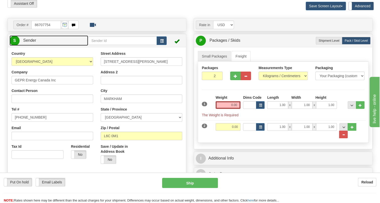
click at [32, 42] on span "Sender" at bounding box center [29, 40] width 13 height 4
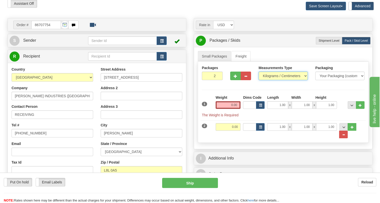
click at [270, 80] on select "Pounds / Inches Kilograms / Centimeters" at bounding box center [282, 75] width 49 height 9
select select "0"
click at [258, 80] on select "Pounds / Inches Kilograms / Centimeters" at bounding box center [282, 75] width 49 height 9
click at [225, 109] on input "0.00" at bounding box center [227, 105] width 25 height 8
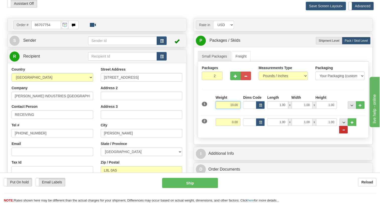
type input "19.00"
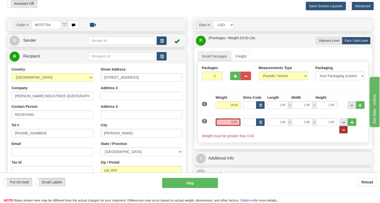
click at [345, 131] on span "..." at bounding box center [343, 129] width 3 height 3
type input "1"
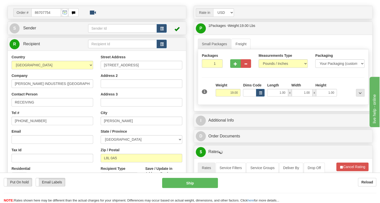
scroll to position [45, 0]
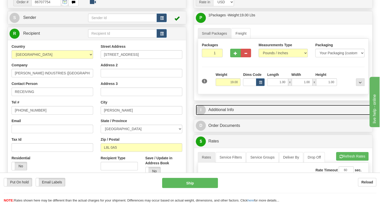
click at [221, 115] on link "I Additional Info" at bounding box center [283, 110] width 175 height 10
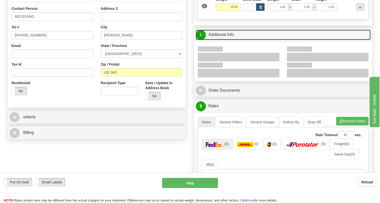
scroll to position [137, 0]
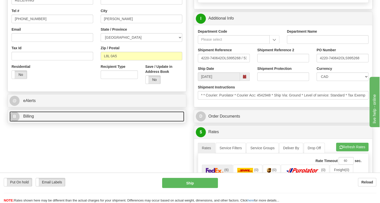
click at [22, 121] on link "B Billing" at bounding box center [97, 116] width 175 height 10
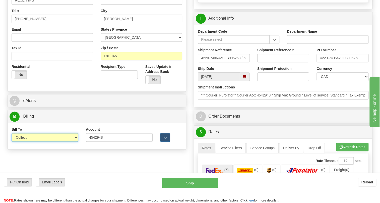
click at [33, 141] on select "Sender Recipient Third Party Collect" at bounding box center [45, 137] width 67 height 9
select select "2"
click at [12, 141] on select "Sender Recipient Third Party Collect" at bounding box center [45, 137] width 67 height 9
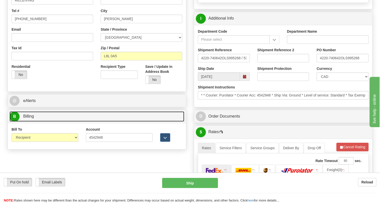
click at [30, 118] on span "Billing" at bounding box center [28, 116] width 11 height 4
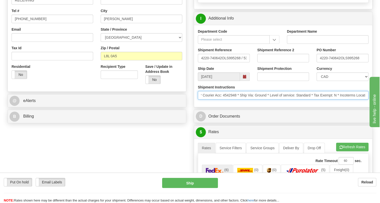
scroll to position [0, 61]
drag, startPoint x: 328, startPoint y: 105, endPoint x: 361, endPoint y: 110, distance: 33.3
click at [362, 99] on input "* * Courier: Purolator * Courier Acc: 4542948 * Ship Via: Ground * Level of ser…" at bounding box center [283, 95] width 171 height 9
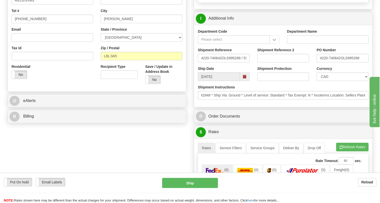
scroll to position [0, 0]
click at [264, 107] on div "Department Code Department Name Shipment Reference 4220-740642OLS995268 / 53665…" at bounding box center [283, 66] width 178 height 82
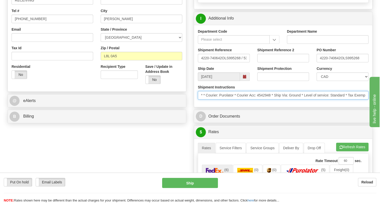
scroll to position [0, 61]
drag, startPoint x: 200, startPoint y: 106, endPoint x: 383, endPoint y: 108, distance: 182.8
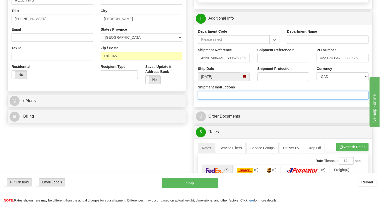
scroll to position [0, 0]
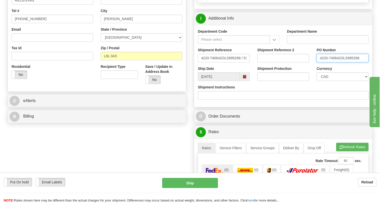
drag, startPoint x: 340, startPoint y: 69, endPoint x: 318, endPoint y: 68, distance: 21.8
click at [318, 62] on input "4220-740642OLS995268" at bounding box center [342, 58] width 52 height 9
click at [40, 5] on input "RECEIVING" at bounding box center [53, 0] width 82 height 9
paste input "4220-740642"
type input "RECEIVING / PO# 4220-740642"
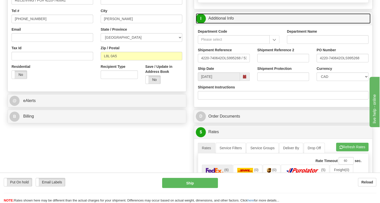
click at [226, 24] on link "I Additional Info" at bounding box center [283, 18] width 175 height 10
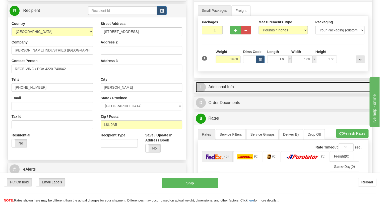
scroll to position [45, 0]
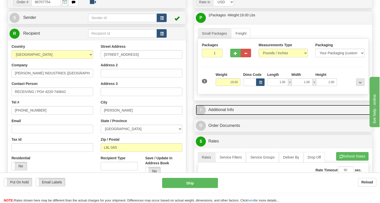
click at [217, 115] on link "I Additional Info" at bounding box center [283, 110] width 175 height 10
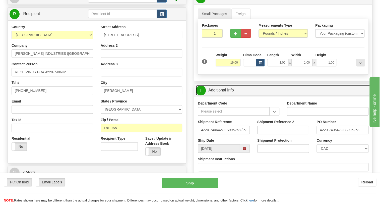
scroll to position [114, 0]
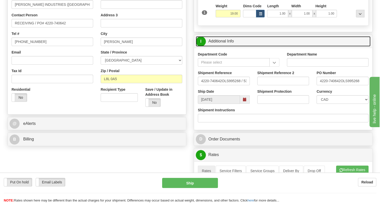
click at [224, 46] on link "I Additional Info" at bounding box center [283, 41] width 175 height 10
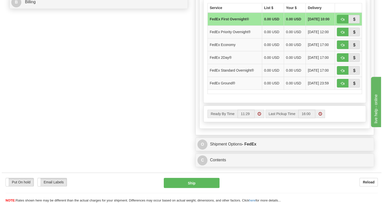
scroll to position [342, 0]
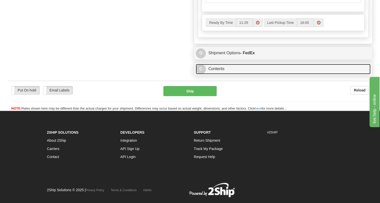
click at [219, 74] on link "C Contents" at bounding box center [283, 69] width 175 height 10
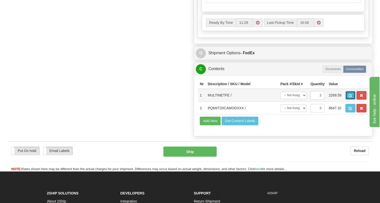
click at [351, 97] on span "button" at bounding box center [350, 95] width 4 height 3
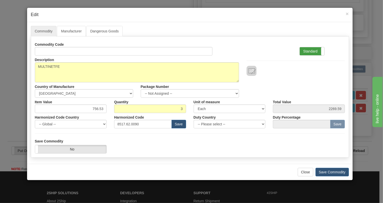
click at [310, 52] on label "Standard" at bounding box center [312, 51] width 25 height 8
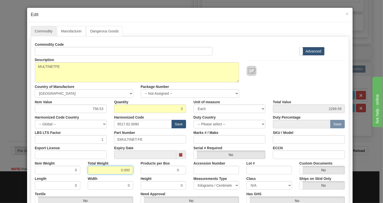
click at [116, 170] on input "0.000" at bounding box center [110, 170] width 45 height 9
type input "1.000"
type input "0.3333"
click at [209, 182] on select "Pounds / Inches Kilograms / Centimeters" at bounding box center [216, 185] width 45 height 9
select select "0"
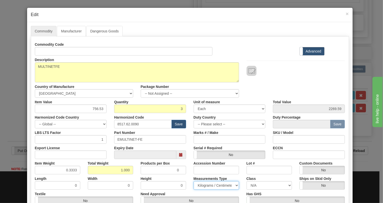
click at [194, 181] on select "Pounds / Inches Kilograms / Centimeters" at bounding box center [216, 185] width 45 height 9
click at [190, 176] on div "Measurements Type Pounds / Inches Kilograms / Centimeters" at bounding box center [216, 181] width 53 height 15
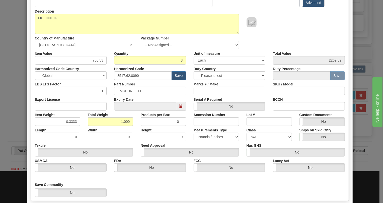
scroll to position [76, 0]
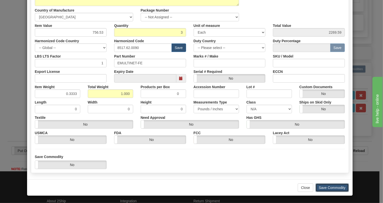
click at [322, 188] on button "Save Commodity" at bounding box center [331, 187] width 33 height 9
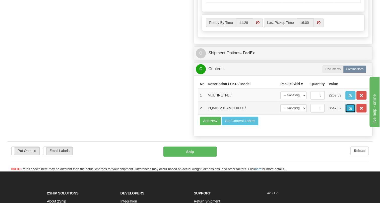
click at [350, 110] on span "button" at bounding box center [350, 108] width 4 height 3
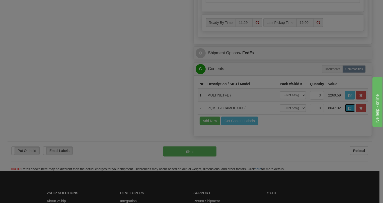
scroll to position [0, 0]
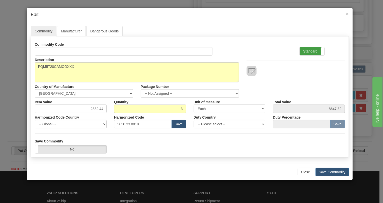
drag, startPoint x: 310, startPoint y: 52, endPoint x: 223, endPoint y: 75, distance: 89.5
click at [309, 51] on label "Standard" at bounding box center [312, 51] width 25 height 8
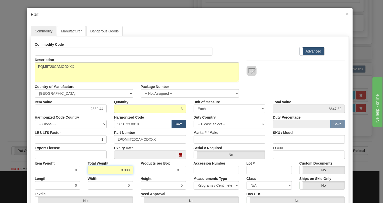
click at [115, 170] on input "0.000" at bounding box center [110, 170] width 45 height 9
type input "1.000"
type input "0.3333"
click at [206, 184] on select "Pounds / Inches Kilograms / Centimeters" at bounding box center [216, 185] width 45 height 9
select select "0"
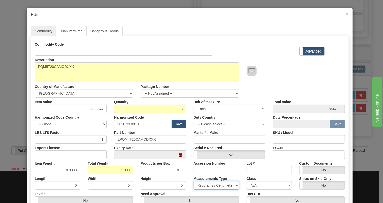
click at [194, 181] on select "Pounds / Inches Kilograms / Centimeters" at bounding box center [216, 185] width 45 height 9
click at [137, 173] on div "Products per Box 0" at bounding box center [163, 166] width 53 height 15
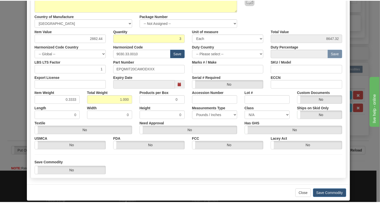
scroll to position [76, 0]
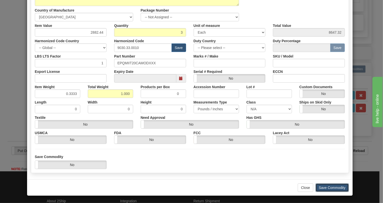
click at [326, 187] on button "Save Commodity" at bounding box center [331, 187] width 33 height 9
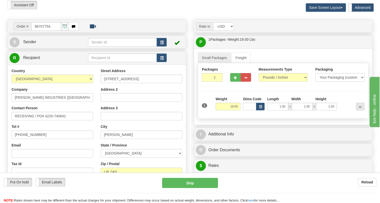
scroll to position [0, 0]
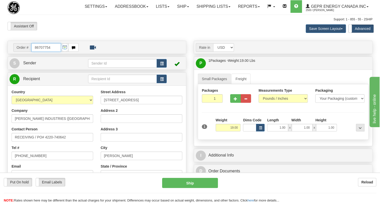
drag, startPoint x: 51, startPoint y: 59, endPoint x: 34, endPoint y: 60, distance: 16.6
click at [34, 52] on input "86707754" at bounding box center [46, 47] width 30 height 9
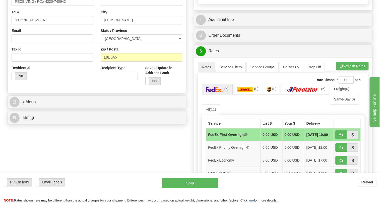
scroll to position [137, 0]
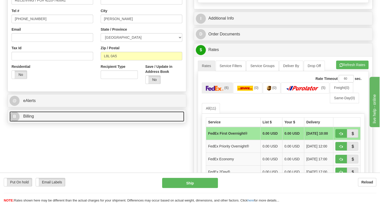
click at [30, 118] on span "Billing" at bounding box center [28, 116] width 11 height 4
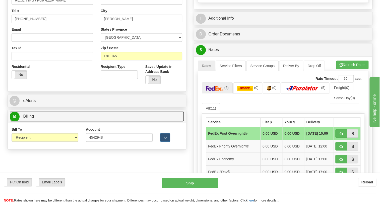
click at [30, 118] on span "Billing" at bounding box center [28, 116] width 11 height 4
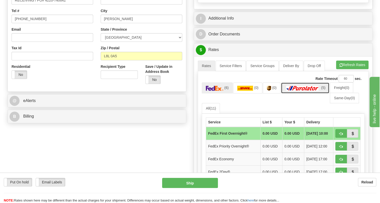
click at [303, 91] on img at bounding box center [302, 88] width 35 height 5
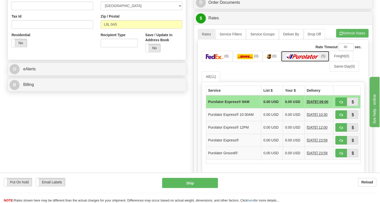
scroll to position [205, 0]
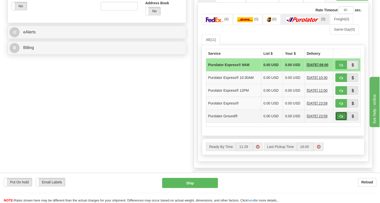
click at [343, 120] on button "button" at bounding box center [341, 116] width 12 height 9
type input "260"
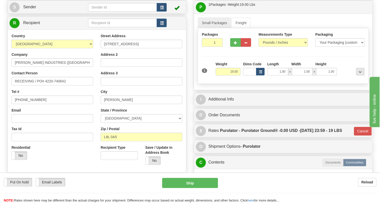
scroll to position [45, 0]
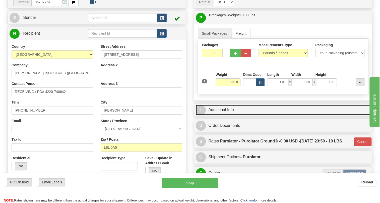
click at [225, 115] on link "I Additional Info" at bounding box center [283, 110] width 175 height 10
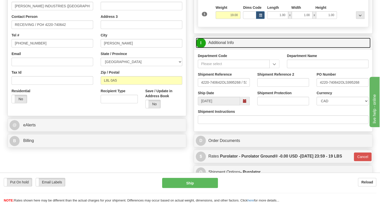
scroll to position [114, 0]
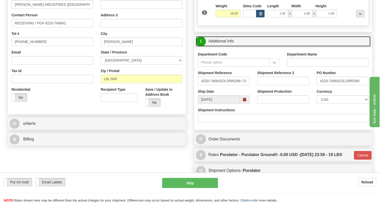
click at [221, 46] on link "I Additional Info" at bounding box center [283, 41] width 175 height 10
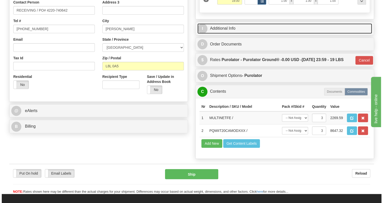
scroll to position [137, 0]
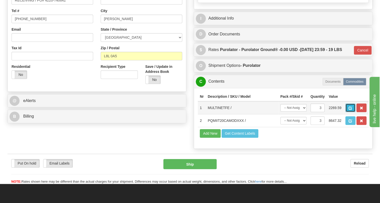
click at [350, 112] on button "button" at bounding box center [350, 107] width 10 height 9
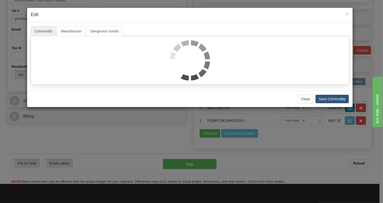
scroll to position [0, 0]
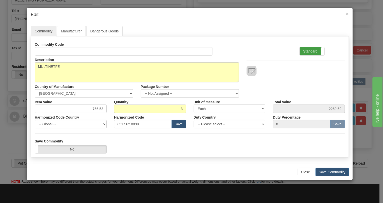
click at [308, 49] on label "Standard" at bounding box center [312, 51] width 25 height 8
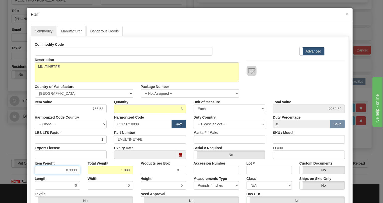
click at [74, 172] on input "0.3333" at bounding box center [57, 170] width 45 height 9
type input "0.3335"
type input "1.001"
click at [84, 162] on div "Total Weight 1.001" at bounding box center [110, 166] width 53 height 15
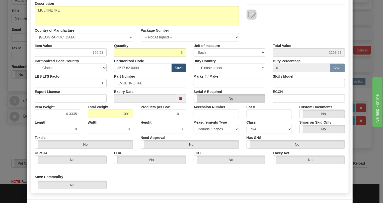
scroll to position [68, 0]
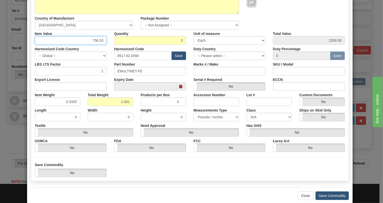
click at [102, 41] on input "756.53" at bounding box center [71, 40] width 72 height 9
paste input "1.037,09"
click at [91, 40] on input "1.037,09" at bounding box center [71, 40] width 72 height 9
click at [97, 41] on input "1037,09" at bounding box center [71, 40] width 72 height 9
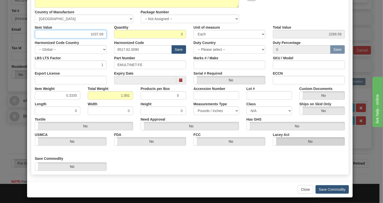
scroll to position [76, 0]
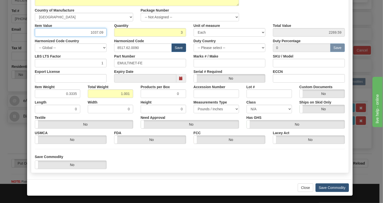
type input "1037.09"
type input "3111.27"
click at [335, 187] on button "Save Commodity" at bounding box center [331, 187] width 33 height 9
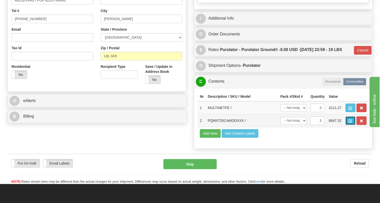
click at [350, 122] on span "button" at bounding box center [350, 120] width 4 height 3
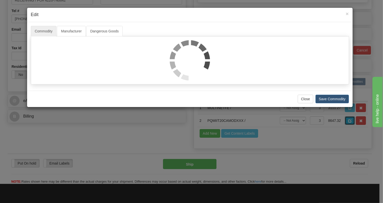
scroll to position [0, 0]
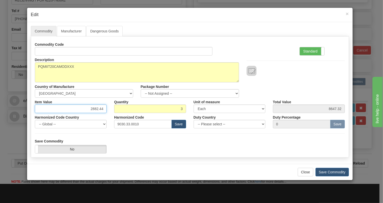
click at [104, 109] on input "2882.44" at bounding box center [71, 108] width 72 height 9
paste input ".296,78"
click at [93, 109] on input "2.296,78" at bounding box center [71, 108] width 72 height 9
click at [100, 108] on input "2296,78" at bounding box center [71, 108] width 72 height 9
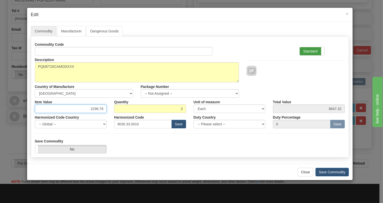
type input "2296.78"
type input "6890.34"
click at [312, 51] on label "Standard" at bounding box center [312, 51] width 25 height 8
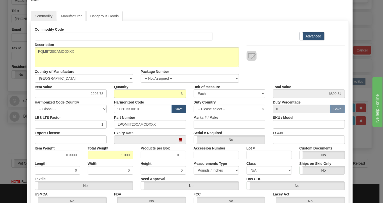
scroll to position [45, 0]
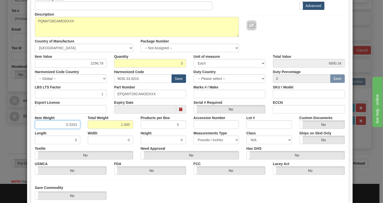
click at [74, 126] on input "0.3333" at bounding box center [57, 124] width 45 height 9
type input "0.3335"
type input "1.001"
click at [80, 130] on div "Length 0" at bounding box center [57, 136] width 53 height 15
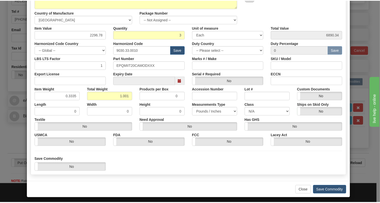
scroll to position [76, 0]
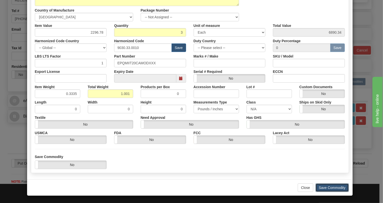
click at [332, 187] on button "Save Commodity" at bounding box center [331, 187] width 33 height 9
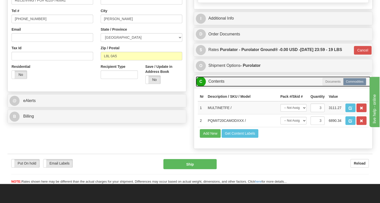
click at [216, 87] on link "C Contents" at bounding box center [283, 81] width 175 height 10
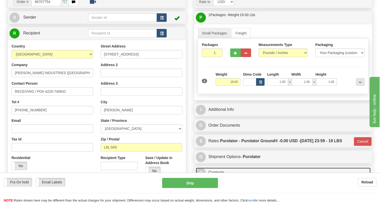
scroll to position [45, 0]
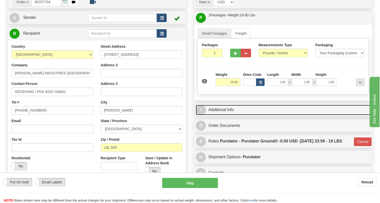
click at [222, 115] on link "I Additional Info" at bounding box center [283, 110] width 175 height 10
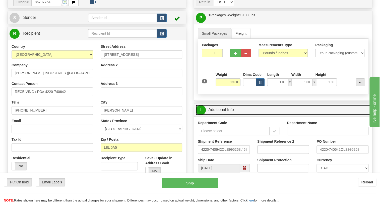
click at [222, 115] on link "I Additional Info" at bounding box center [283, 110] width 175 height 10
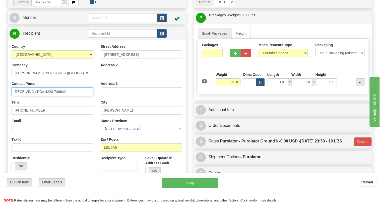
drag, startPoint x: 67, startPoint y: 103, endPoint x: 38, endPoint y: 104, distance: 28.9
click at [38, 96] on input "RECEIVING / PO# 4220-740642" at bounding box center [53, 91] width 82 height 9
paste input "Steven Roberts"
type input "RECEIVING / Steven Roberts"
click at [89, 112] on div "Tel # 905-927-5013" at bounding box center [53, 107] width 82 height 15
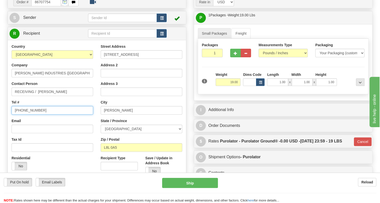
click at [32, 114] on input "905-927-5013" at bounding box center [53, 110] width 82 height 9
paste input "418-878-8919"
type input "418-878-8919"
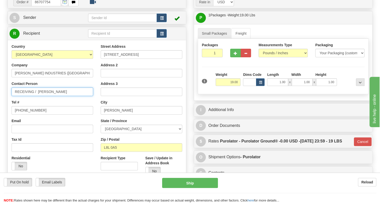
click at [38, 96] on input "RECEIVING / Steven Roberts" at bounding box center [53, 91] width 82 height 9
click at [62, 96] on input "RECEIVING / Steven Roberts" at bounding box center [53, 91] width 82 height 9
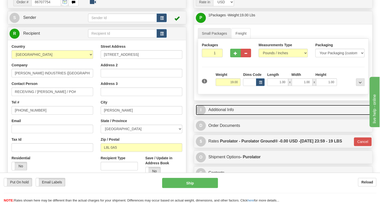
click at [229, 115] on link "I Additional Info" at bounding box center [283, 110] width 175 height 10
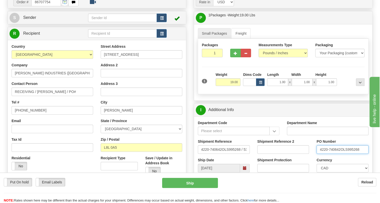
drag, startPoint x: 340, startPoint y: 161, endPoint x: 319, endPoint y: 162, distance: 21.6
click at [319, 153] on input "4220-740642OLS995268" at bounding box center [342, 149] width 52 height 9
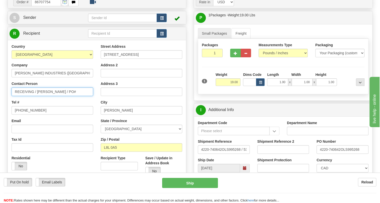
click at [88, 96] on input "RECEIVING / Steven Roberts / PO#" at bounding box center [53, 91] width 82 height 9
paste input "4220-740642"
drag, startPoint x: 32, startPoint y: 103, endPoint x: 17, endPoint y: 104, distance: 14.8
click at [17, 96] on input "RECEIVING / Steven Roberts / PO#4220-740642" at bounding box center [53, 91] width 82 height 9
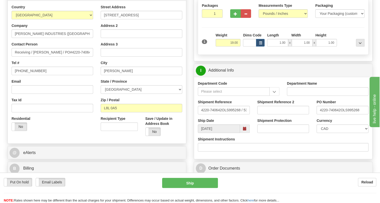
scroll to position [91, 0]
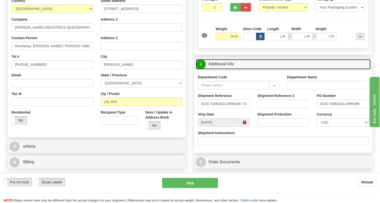
click at [226, 69] on link "I Additional Info" at bounding box center [283, 64] width 175 height 10
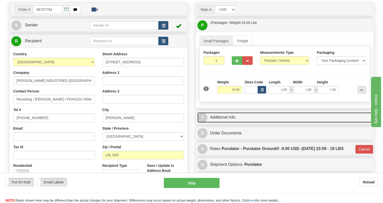
scroll to position [45, 0]
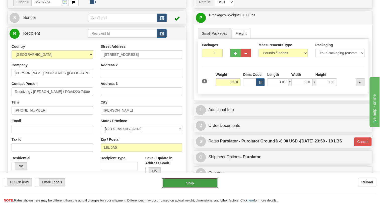
click at [190, 182] on button "Ship" at bounding box center [190, 183] width 56 height 10
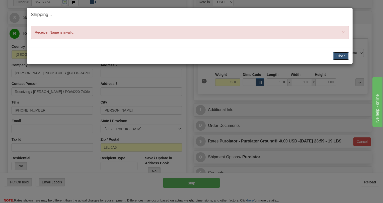
click at [344, 55] on button "Close" at bounding box center [341, 56] width 16 height 9
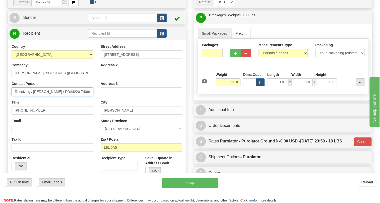
drag, startPoint x: 89, startPoint y: 102, endPoint x: 61, endPoint y: 103, distance: 28.6
click at [61, 96] on input "Receiving / Steven Roberts / PO#4220-740642" at bounding box center [53, 91] width 82 height 9
type input "Receiving / Steven Roberts"
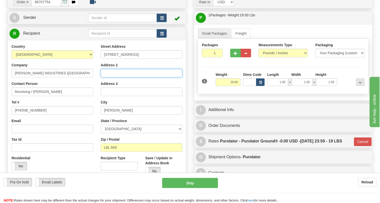
click at [106, 77] on input "Address 2" at bounding box center [142, 73] width 82 height 9
paste input "PO#4220-740642"
click at [111, 77] on input "PO#4220-740642" at bounding box center [142, 73] width 82 height 9
click at [139, 77] on input "PO# 4220-740642" at bounding box center [142, 73] width 82 height 9
type input "PO# 4220-740642"
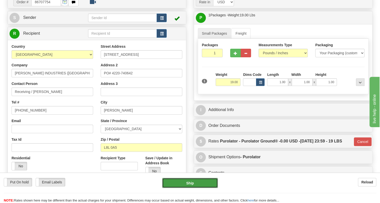
click at [190, 182] on button "Ship" at bounding box center [190, 183] width 56 height 10
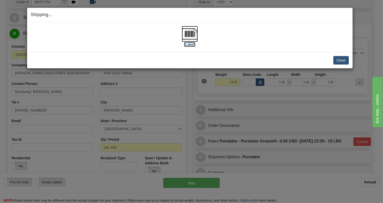
click at [189, 31] on img at bounding box center [190, 34] width 16 height 16
click at [189, 85] on div "Shipping... Your SHIPMENT will EXPIRE in [Label] IMPORTANT NOTICE Embassy / Con…" at bounding box center [191, 101] width 383 height 203
click at [341, 59] on button "Close" at bounding box center [341, 60] width 16 height 9
